Goal: Transaction & Acquisition: Purchase product/service

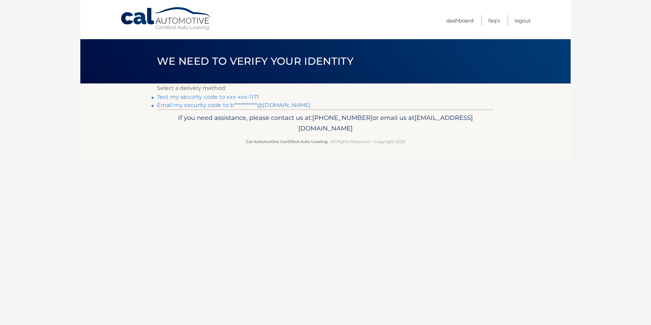
click at [214, 98] on link "Text my security code to xxx-xxx-1171" at bounding box center [208, 97] width 102 height 6
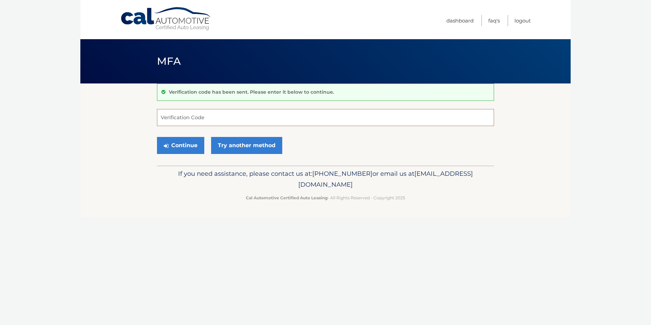
click at [187, 115] on input "Verification Code" at bounding box center [325, 117] width 337 height 17
type input "386749"
click at [186, 145] on button "Continue" at bounding box center [180, 145] width 47 height 17
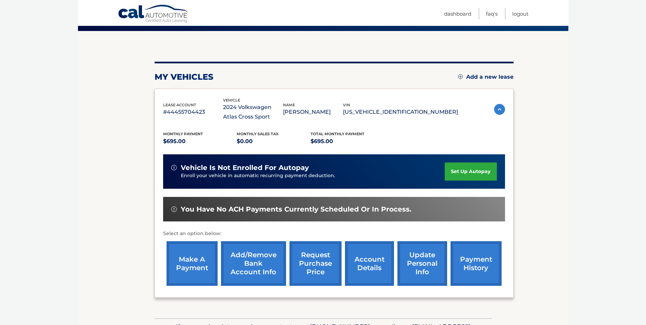
scroll to position [68, 0]
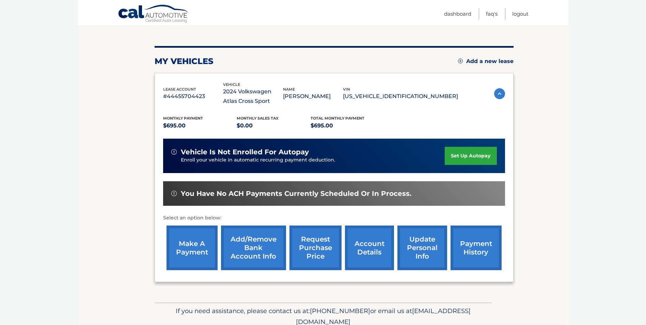
click at [197, 243] on link "make a payment" at bounding box center [191, 247] width 51 height 45
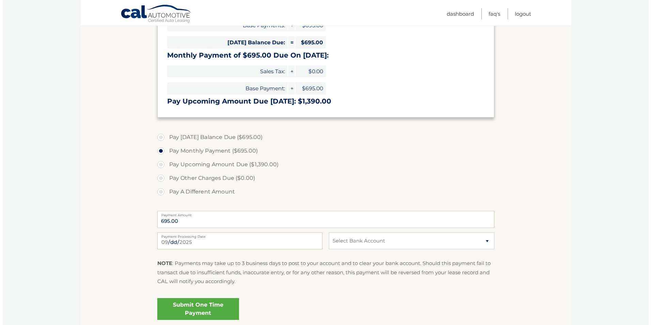
scroll to position [136, 0]
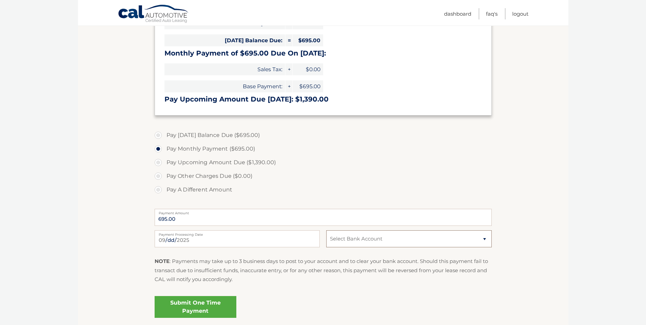
click at [381, 237] on select "Select Bank Account Checking VALLEY NATIONAL BANK *****1804 Checking PNC BANK, …" at bounding box center [408, 238] width 165 height 17
select select "MGRhZDEzMmMtYWM4Mi00ZmQwLWE5MmEtYzU2ODhjNTM0MzA2"
click at [326, 230] on select "Select Bank Account Checking VALLEY NATIONAL BANK *****1804 Checking PNC BANK, …" at bounding box center [408, 238] width 165 height 17
click at [204, 308] on link "Submit One Time Payment" at bounding box center [196, 307] width 82 height 22
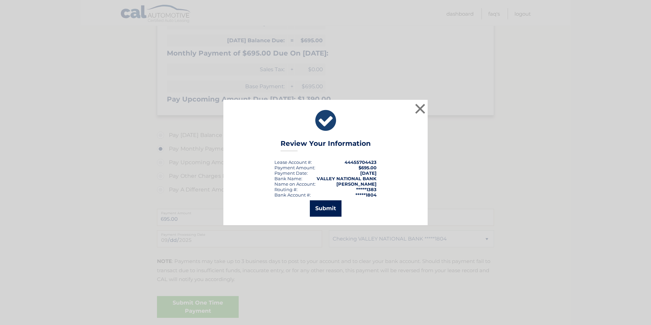
click at [330, 211] on button "Submit" at bounding box center [326, 208] width 32 height 16
